Goal: Task Accomplishment & Management: Use online tool/utility

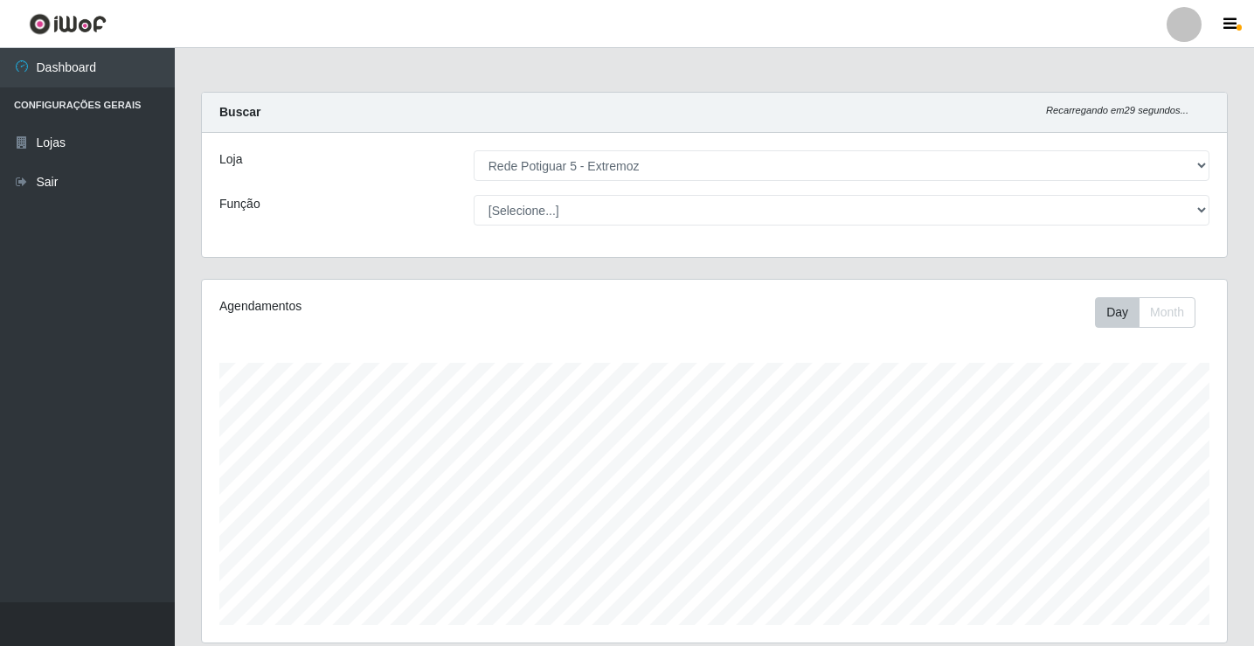
select select "79"
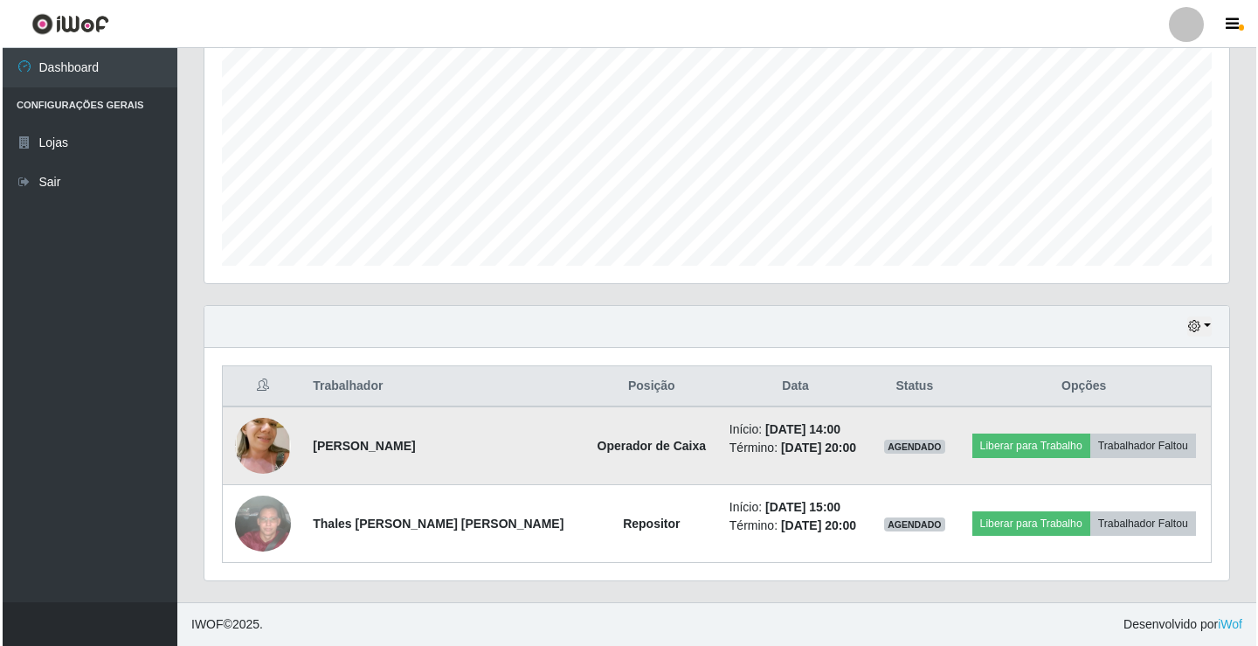
scroll to position [363, 1025]
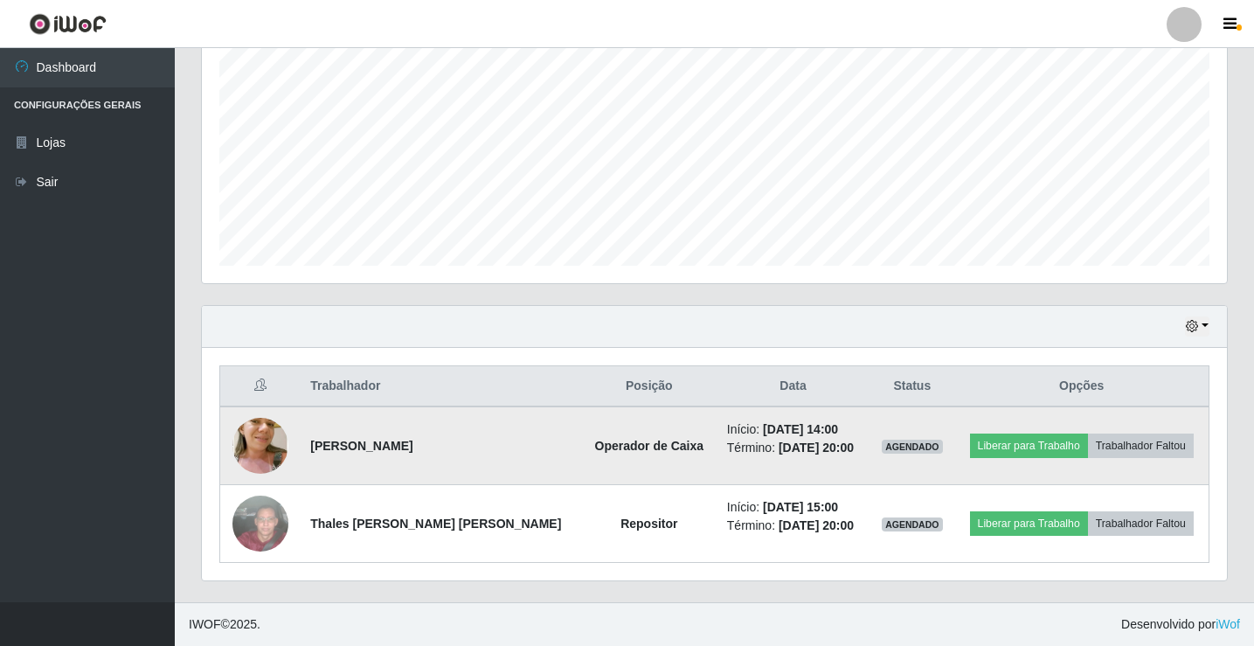
click at [281, 442] on img at bounding box center [260, 445] width 56 height 105
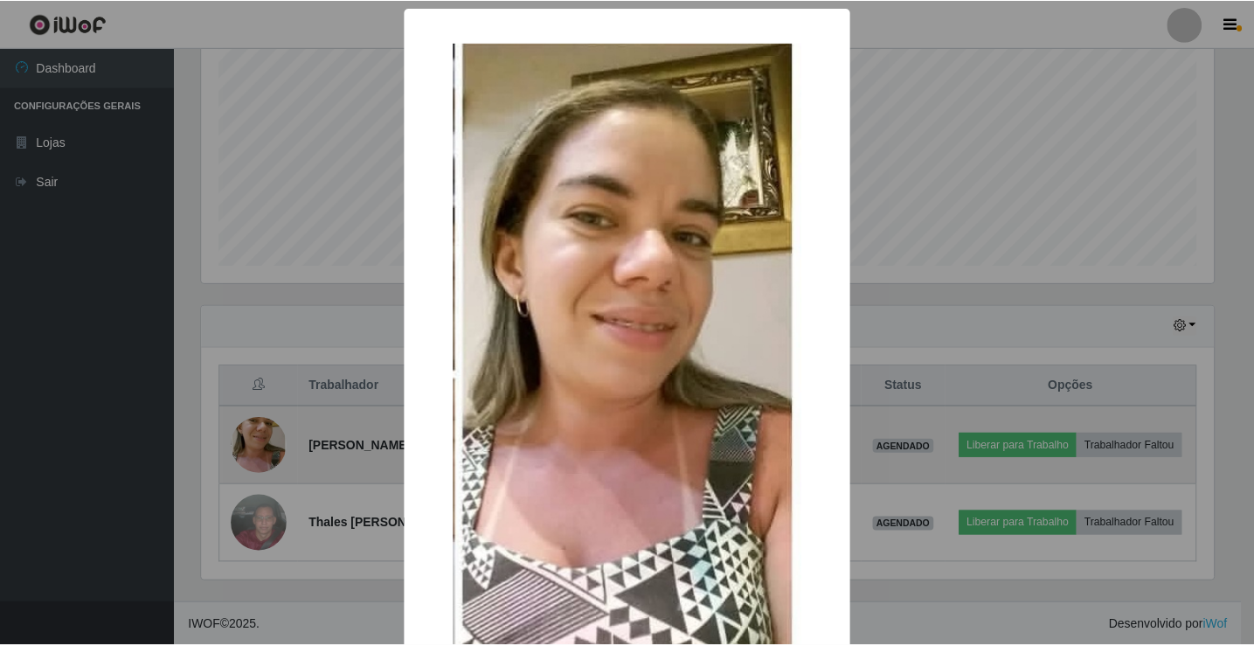
scroll to position [363, 1016]
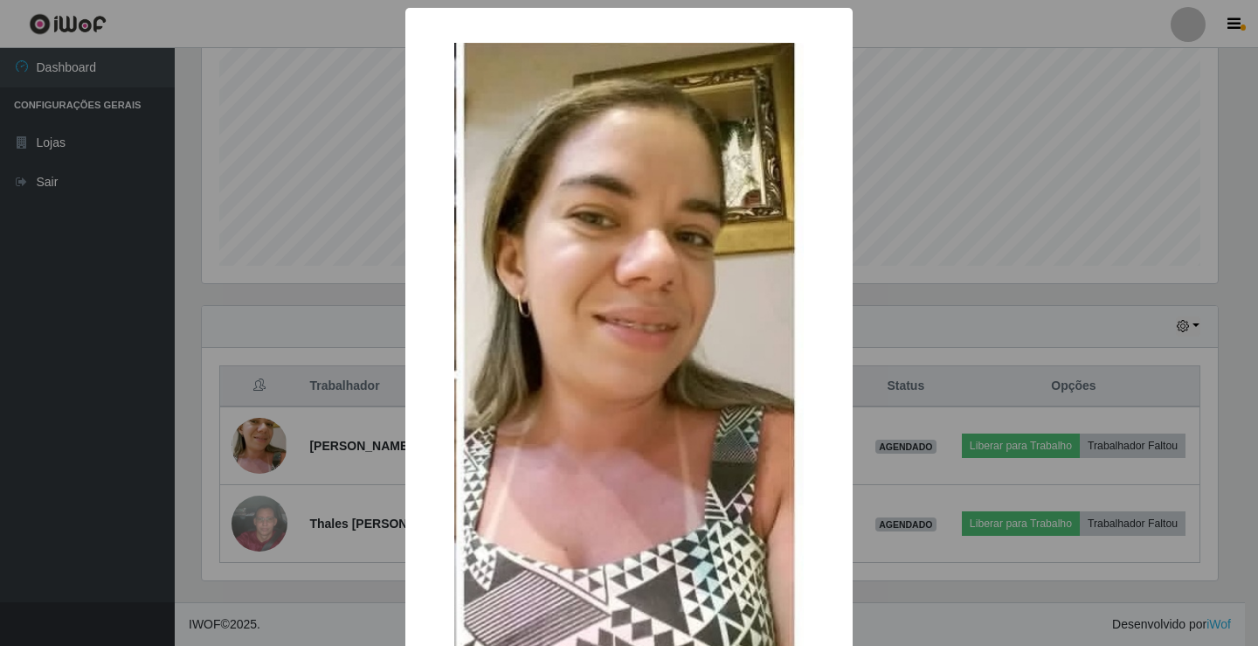
click at [906, 331] on div "× OK Cancel" at bounding box center [629, 323] width 1258 height 646
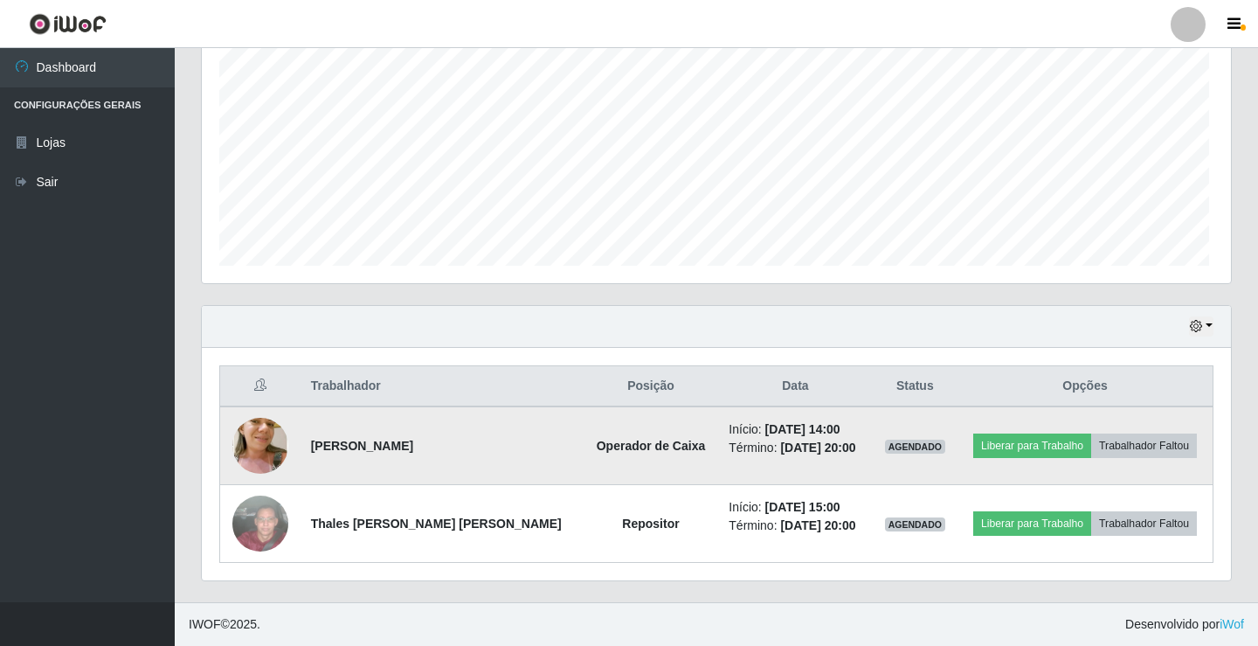
scroll to position [363, 1025]
click at [1014, 442] on button "Liberar para Trabalho" at bounding box center [1029, 445] width 118 height 24
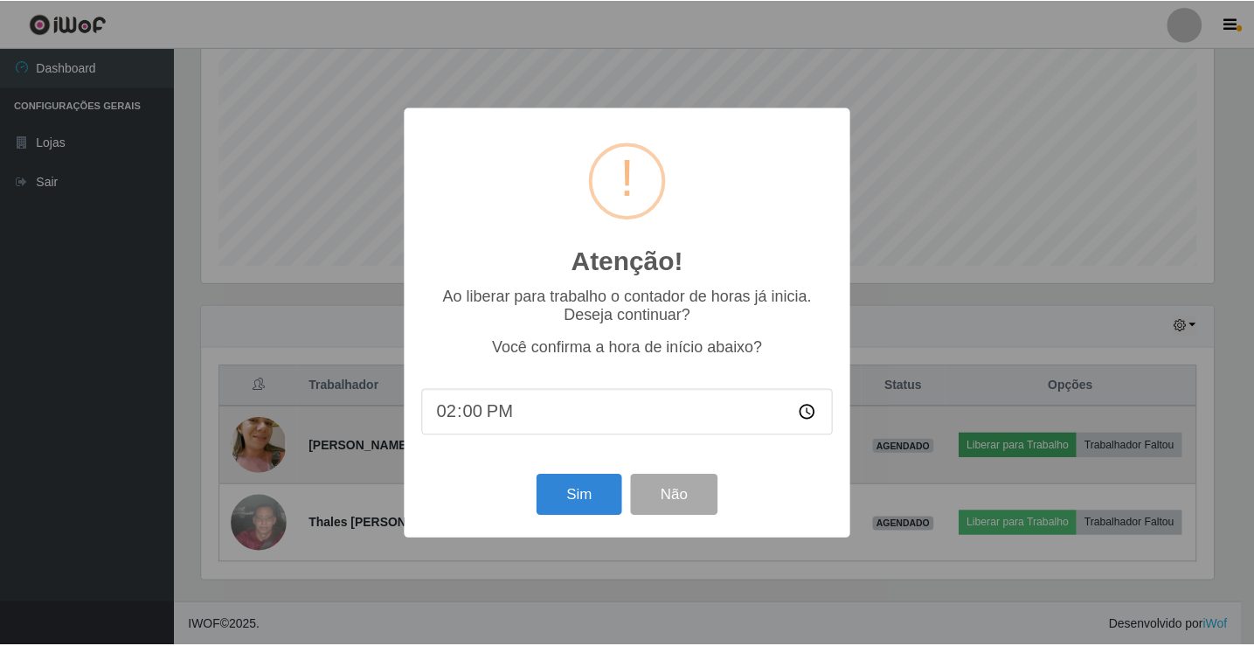
scroll to position [363, 1016]
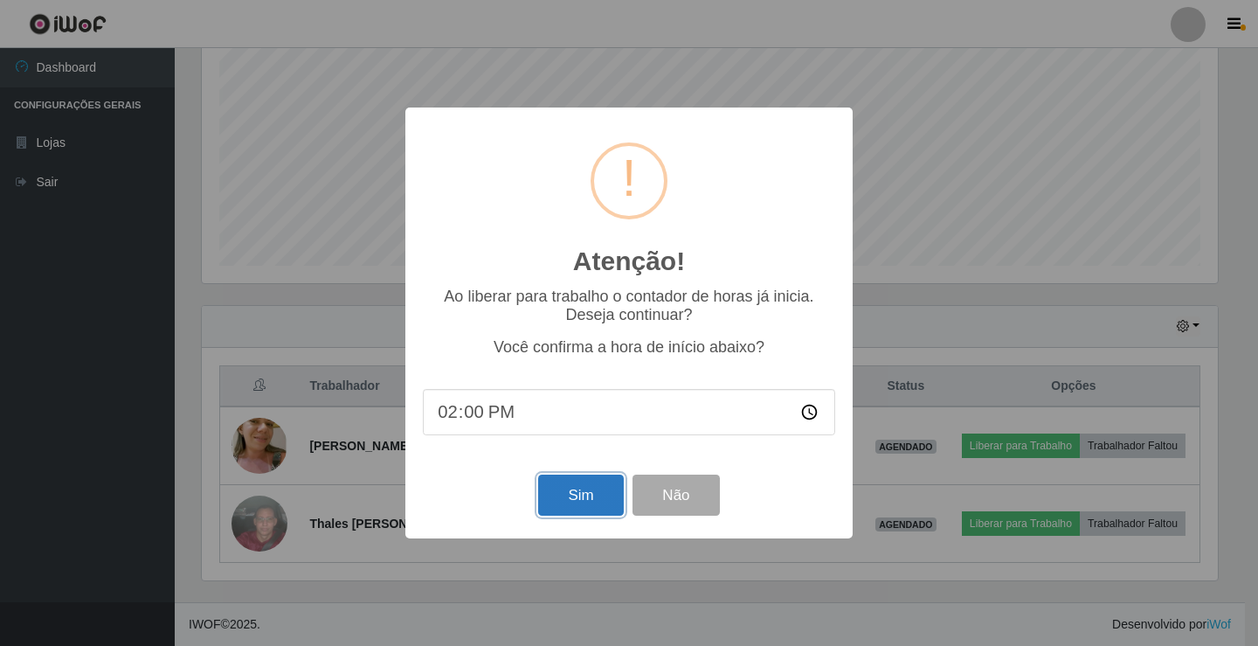
click at [572, 503] on button "Sim" at bounding box center [580, 494] width 85 height 41
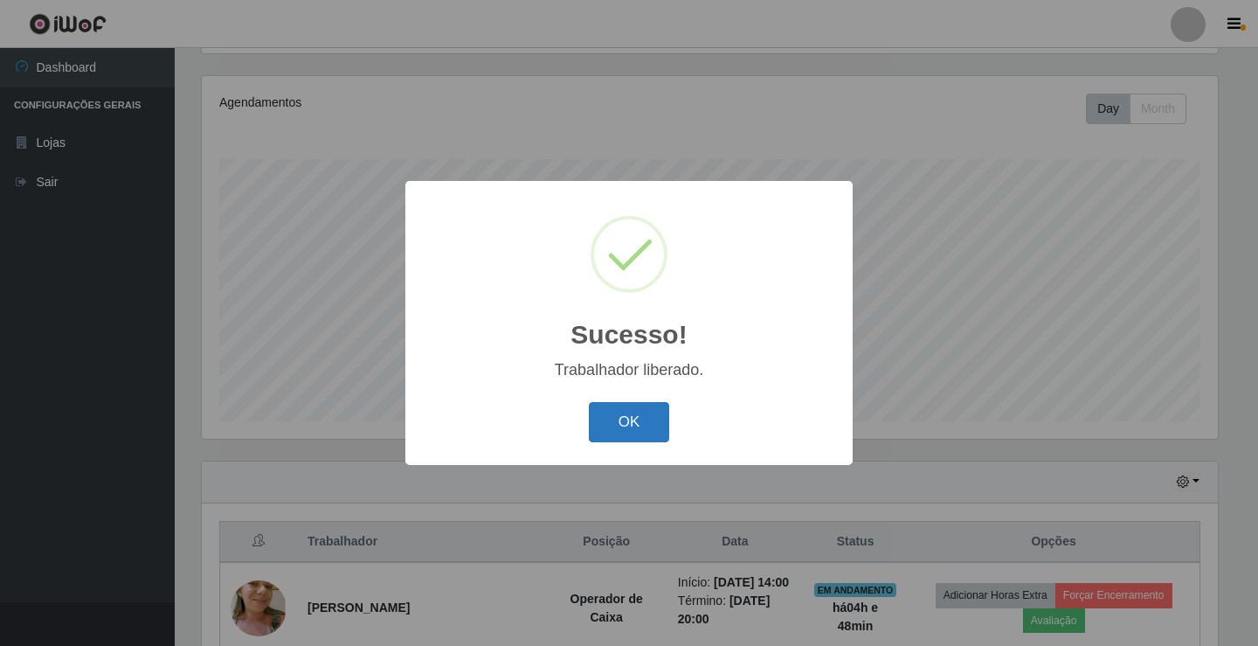
click at [602, 410] on button "OK" at bounding box center [629, 422] width 81 height 41
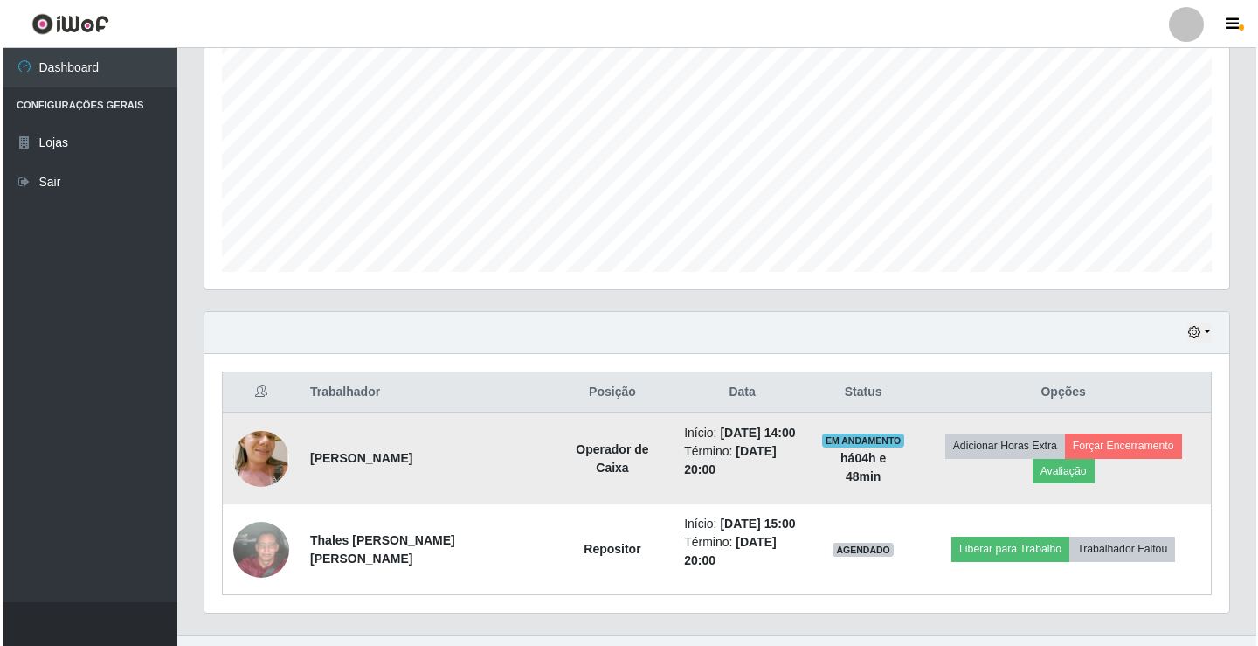
scroll to position [385, 0]
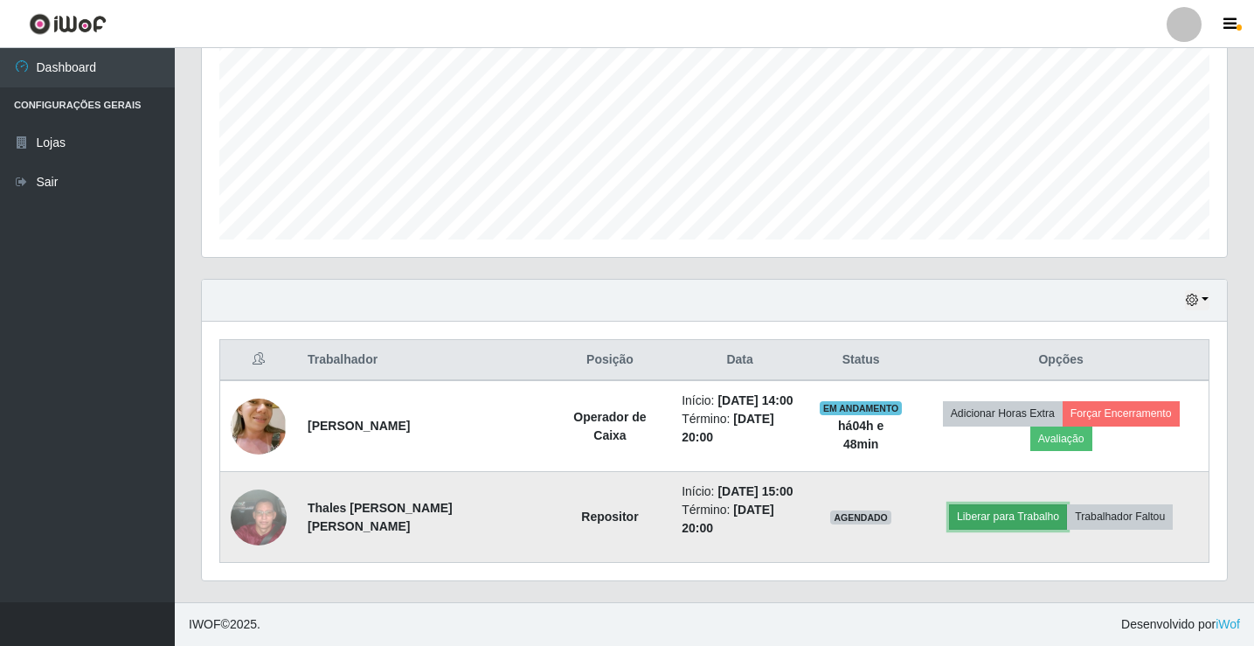
click at [1018, 513] on button "Liberar para Trabalho" at bounding box center [1008, 516] width 118 height 24
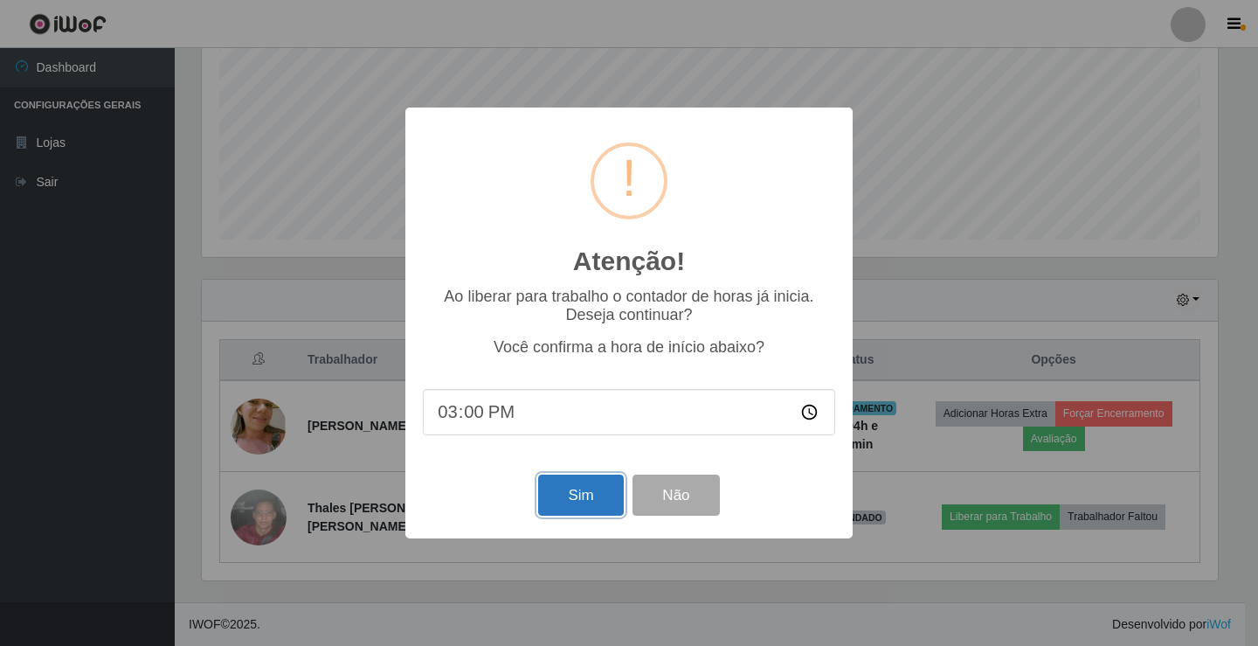
click at [590, 488] on button "Sim" at bounding box center [580, 494] width 85 height 41
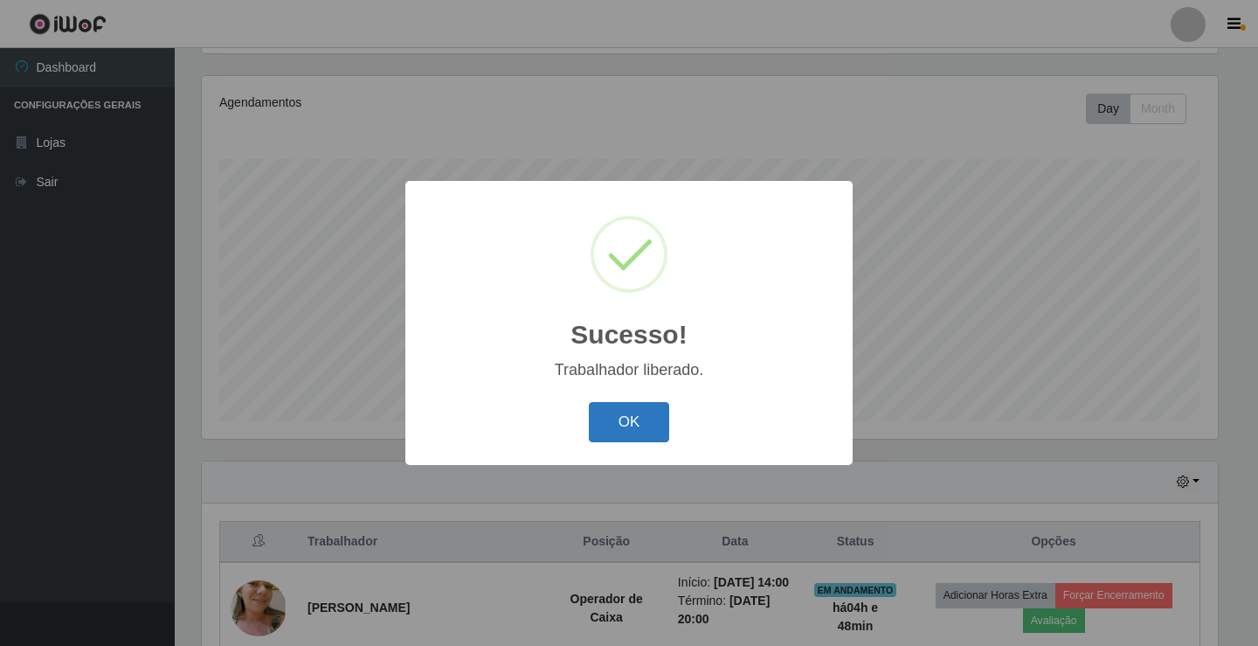
click at [601, 421] on button "OK" at bounding box center [629, 422] width 81 height 41
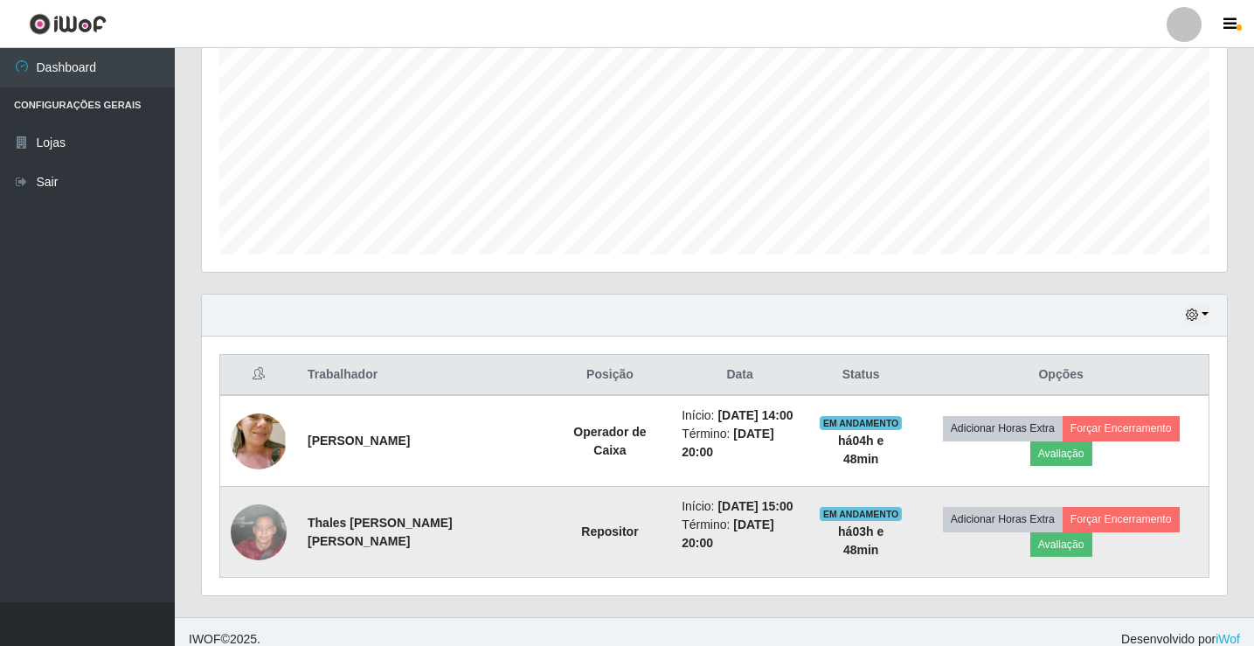
scroll to position [385, 0]
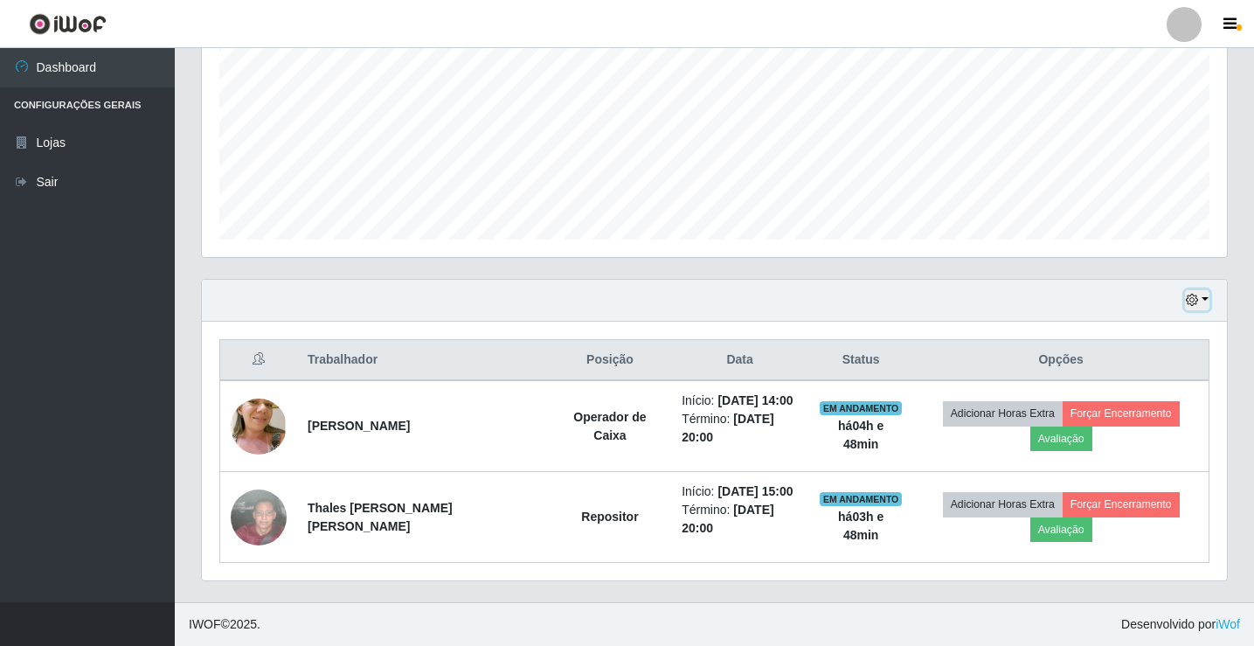
click at [1204, 301] on button "button" at bounding box center [1197, 300] width 24 height 20
